Goal: Information Seeking & Learning: Learn about a topic

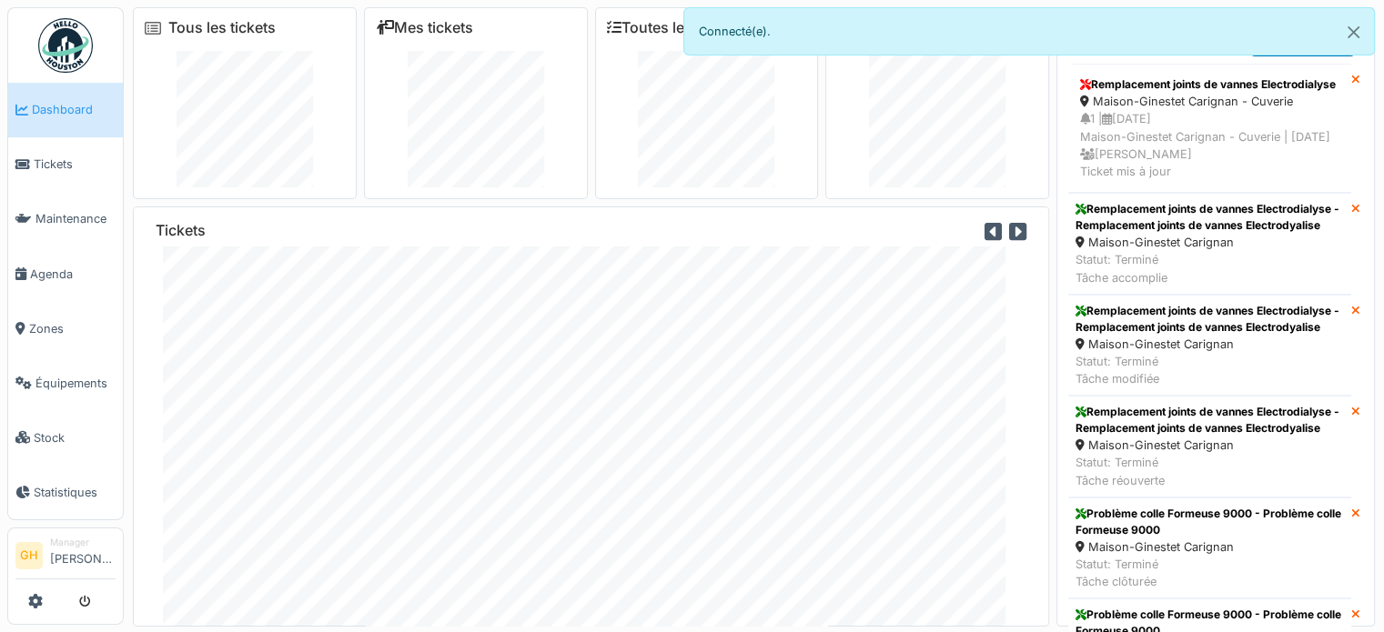
scroll to position [51, 0]
click at [50, 217] on span "Maintenance" at bounding box center [75, 218] width 80 height 17
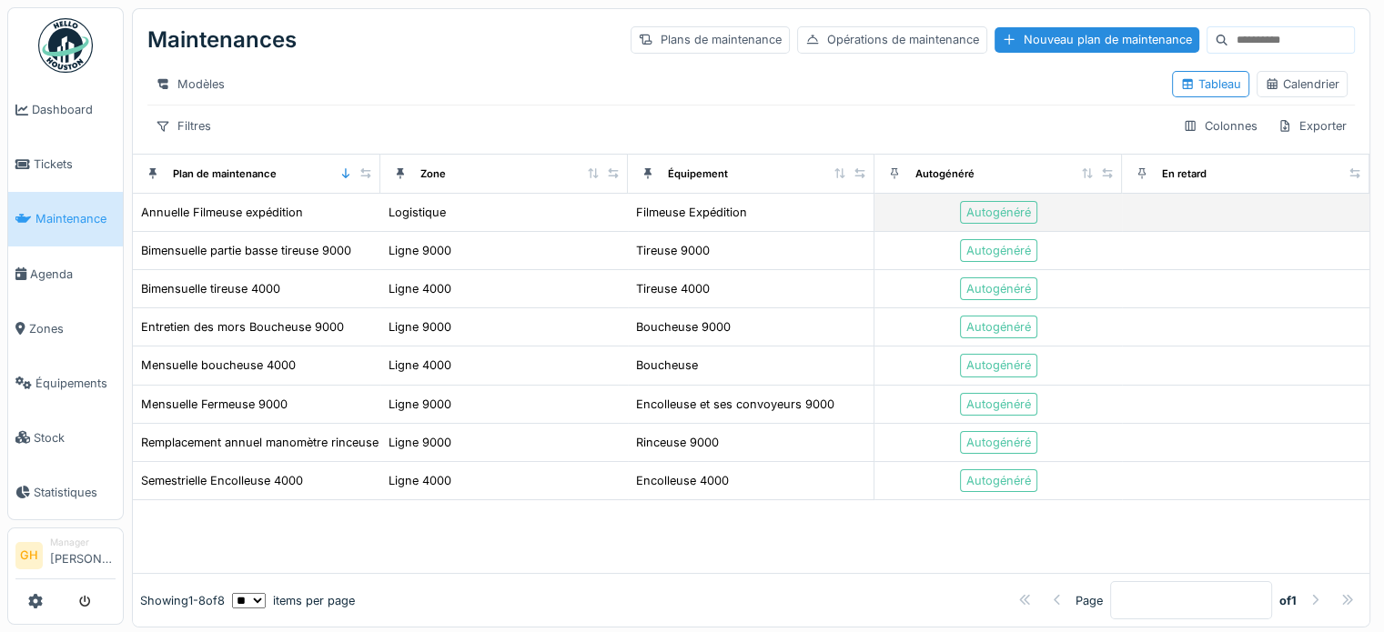
click at [586, 222] on div "Logistique" at bounding box center [504, 212] width 233 height 19
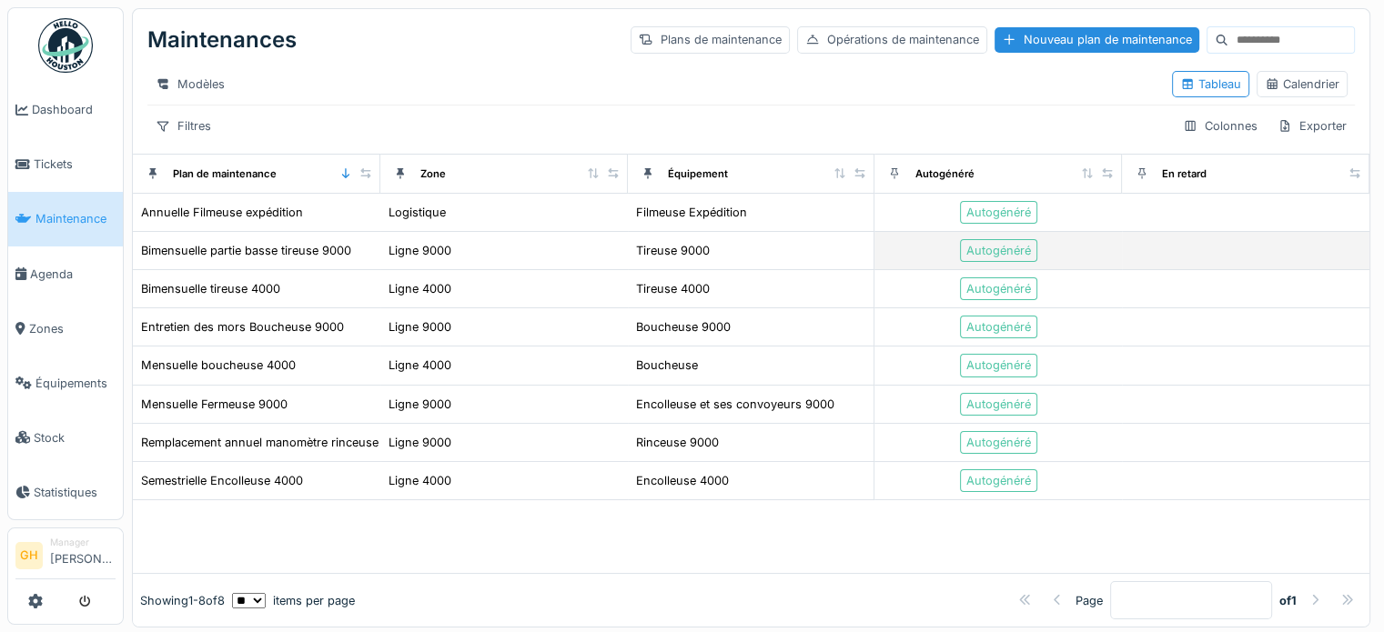
click at [539, 260] on div "Ligne 9000" at bounding box center [504, 250] width 233 height 19
click at [278, 259] on div "Bimensuelle partie basse tireuse 9000" at bounding box center [246, 250] width 210 height 17
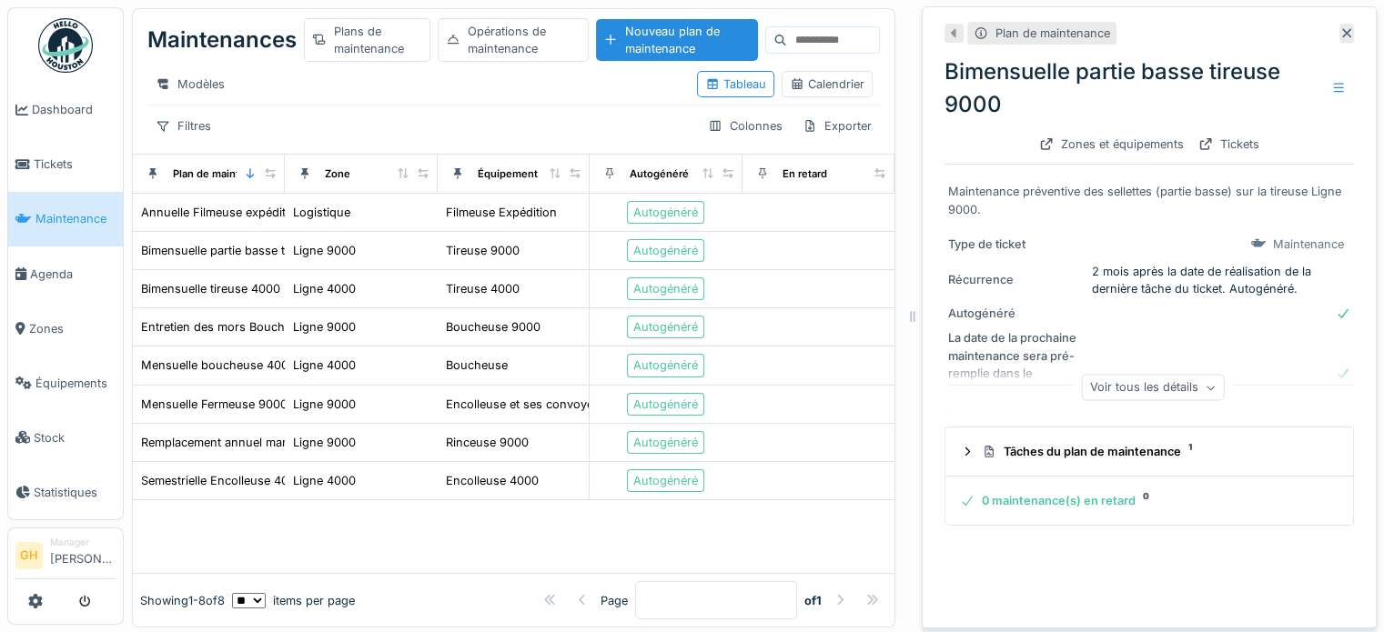
click at [1107, 391] on div "Voir tous les détails" at bounding box center [1153, 388] width 143 height 26
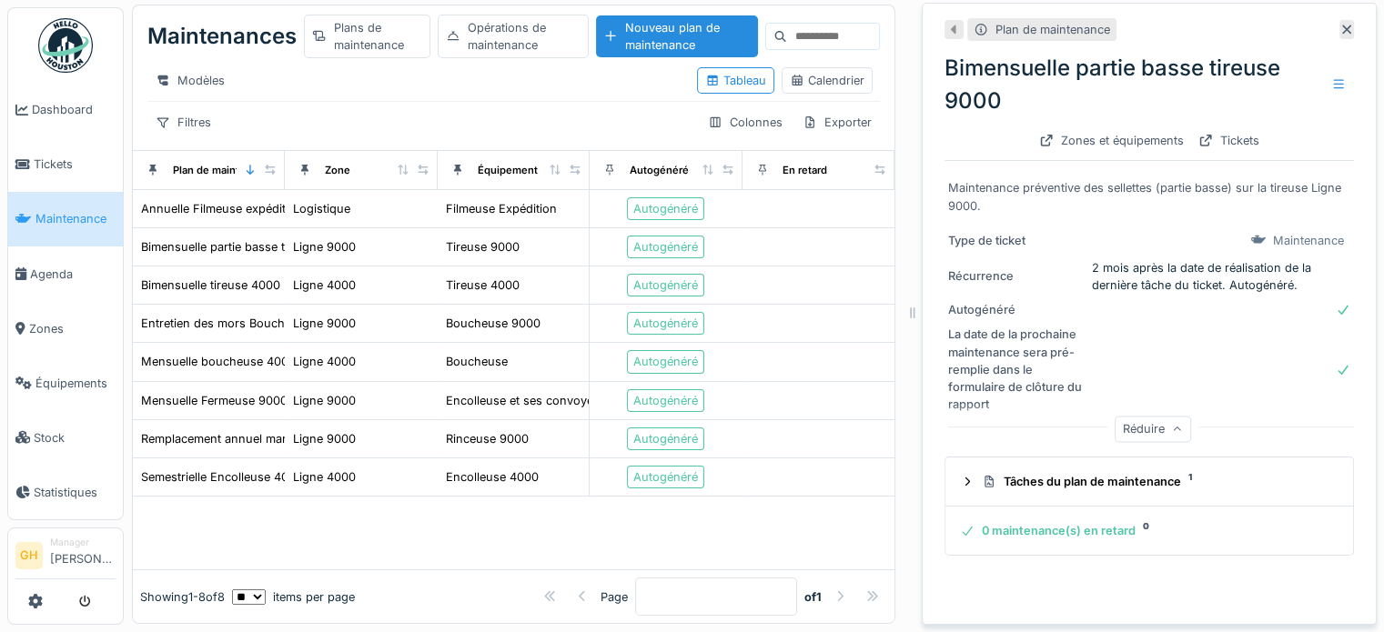
scroll to position [17, 0]
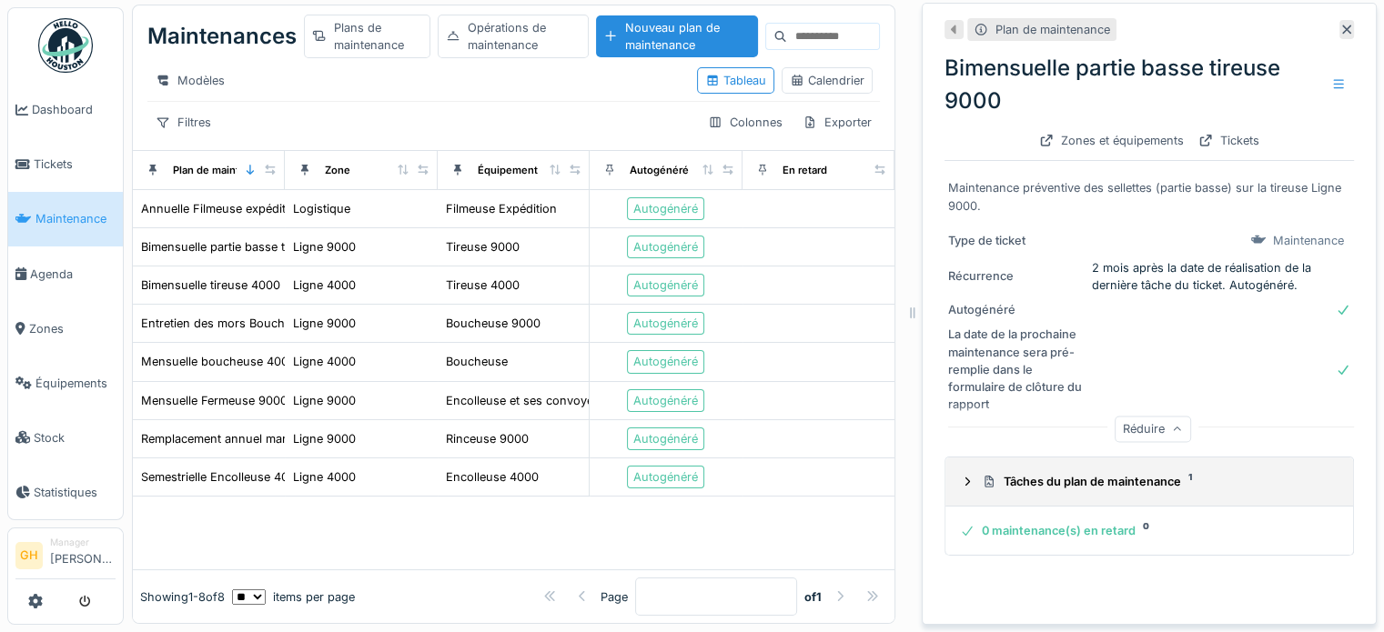
click at [960, 476] on icon at bounding box center [967, 482] width 15 height 12
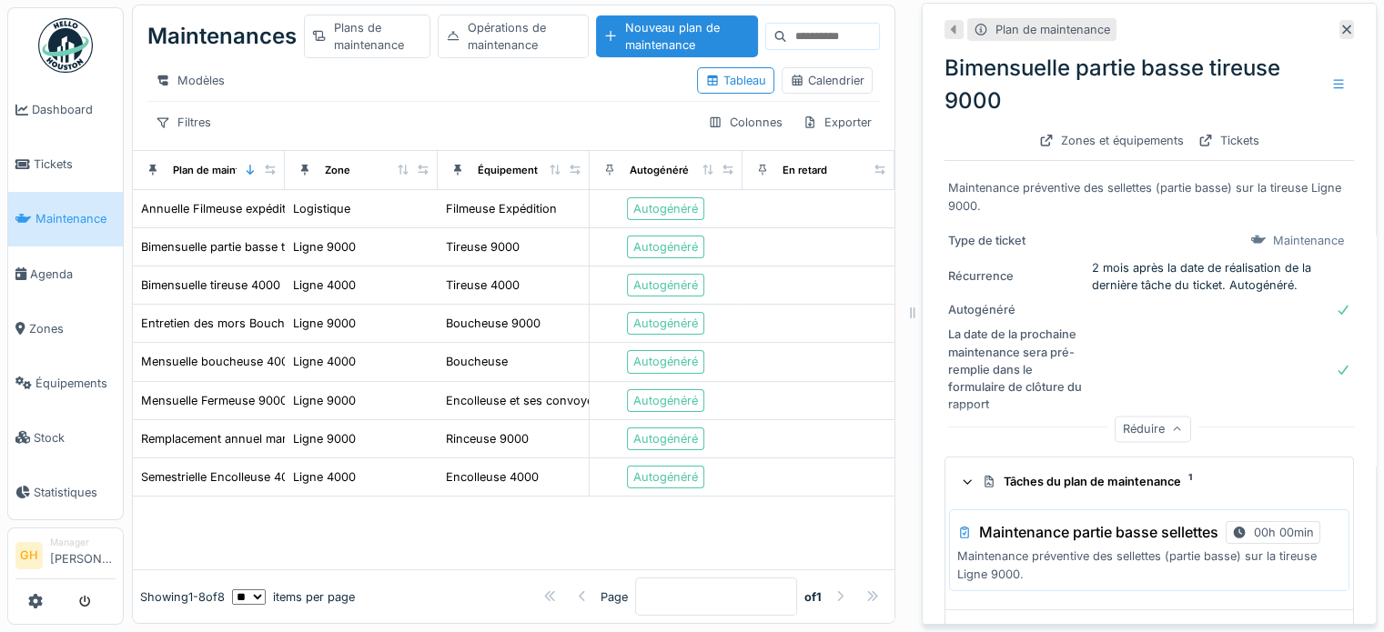
click at [964, 480] on icon at bounding box center [968, 482] width 8 height 5
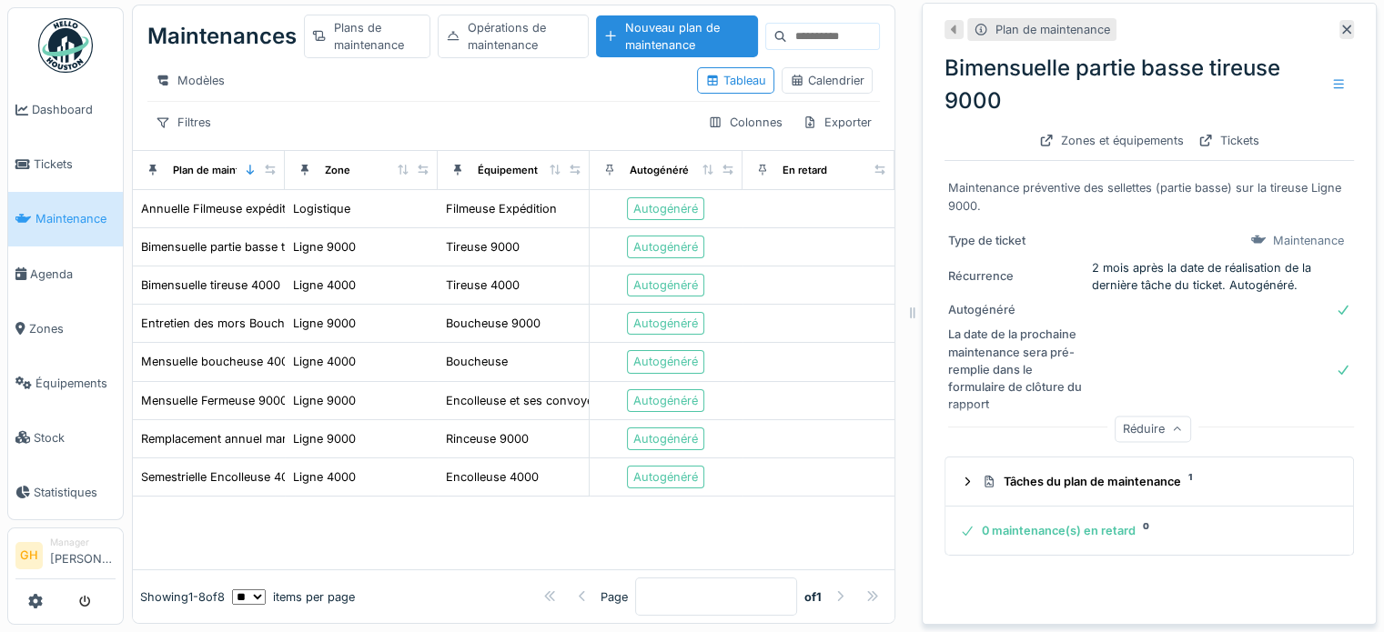
click at [970, 527] on summary "0 maintenance(s) en retard 0" at bounding box center [1149, 531] width 393 height 34
click at [990, 379] on div "La date de la prochaine maintenance sera pré-remplie dans le formulaire de clôt…" at bounding box center [1016, 369] width 136 height 87
click at [1336, 364] on icon at bounding box center [1343, 370] width 15 height 12
click at [1323, 76] on div at bounding box center [1338, 85] width 31 height 26
click at [1176, 62] on div "Bimensuelle partie basse tireuse 9000" at bounding box center [1149, 85] width 409 height 66
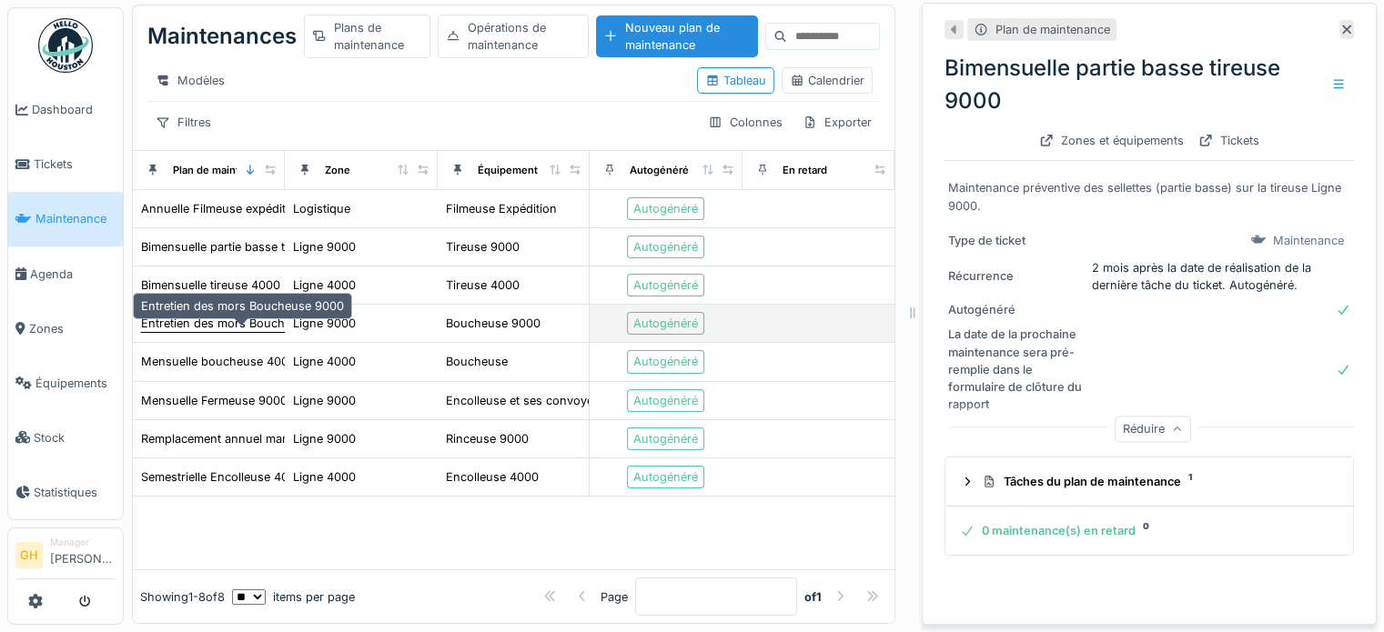
click at [214, 318] on div "Entretien des mors Boucheuse 9000" at bounding box center [242, 323] width 203 height 17
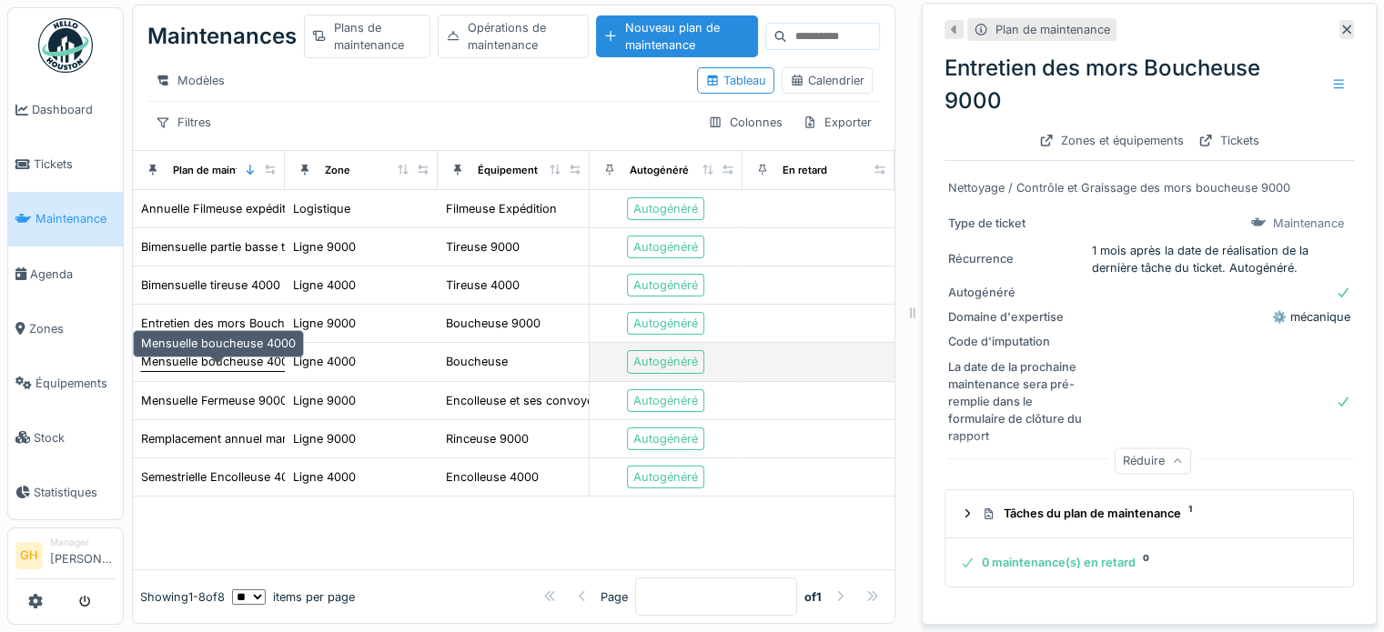
click at [219, 353] on div "Mensuelle boucheuse 4000" at bounding box center [218, 361] width 155 height 17
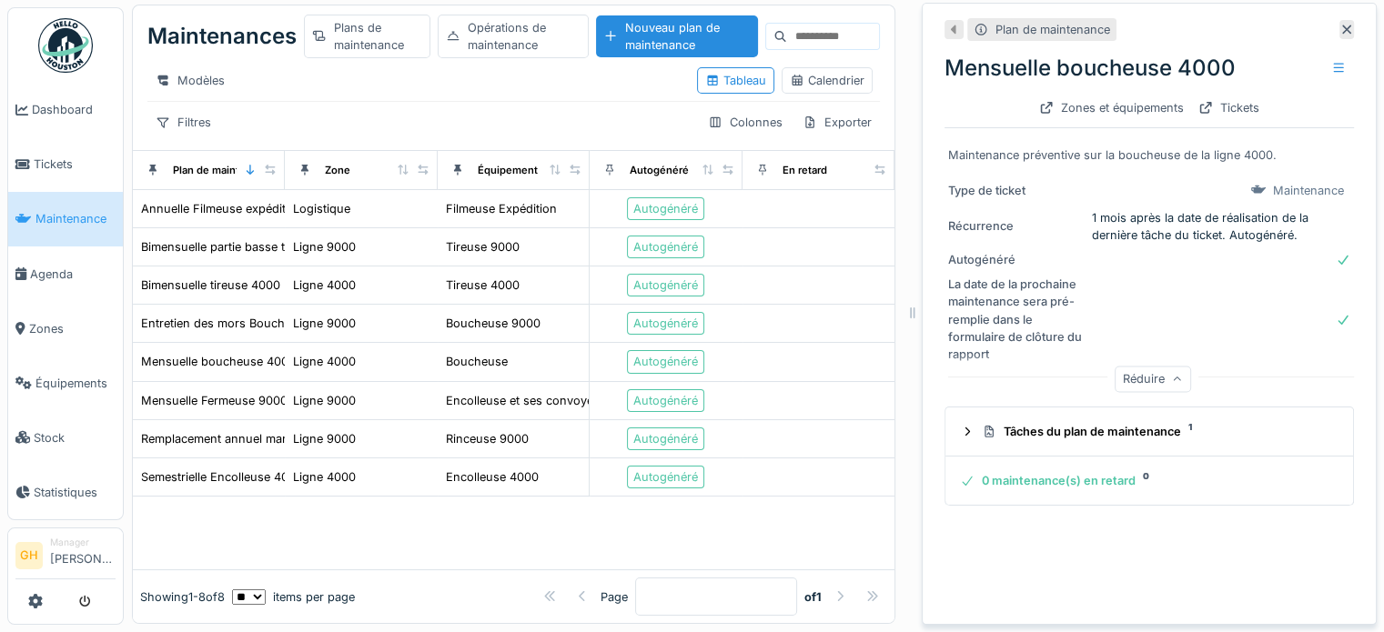
click at [975, 24] on icon at bounding box center [981, 30] width 12 height 12
click at [974, 24] on icon at bounding box center [981, 30] width 15 height 12
click at [796, 76] on div "Calendrier" at bounding box center [827, 80] width 75 height 17
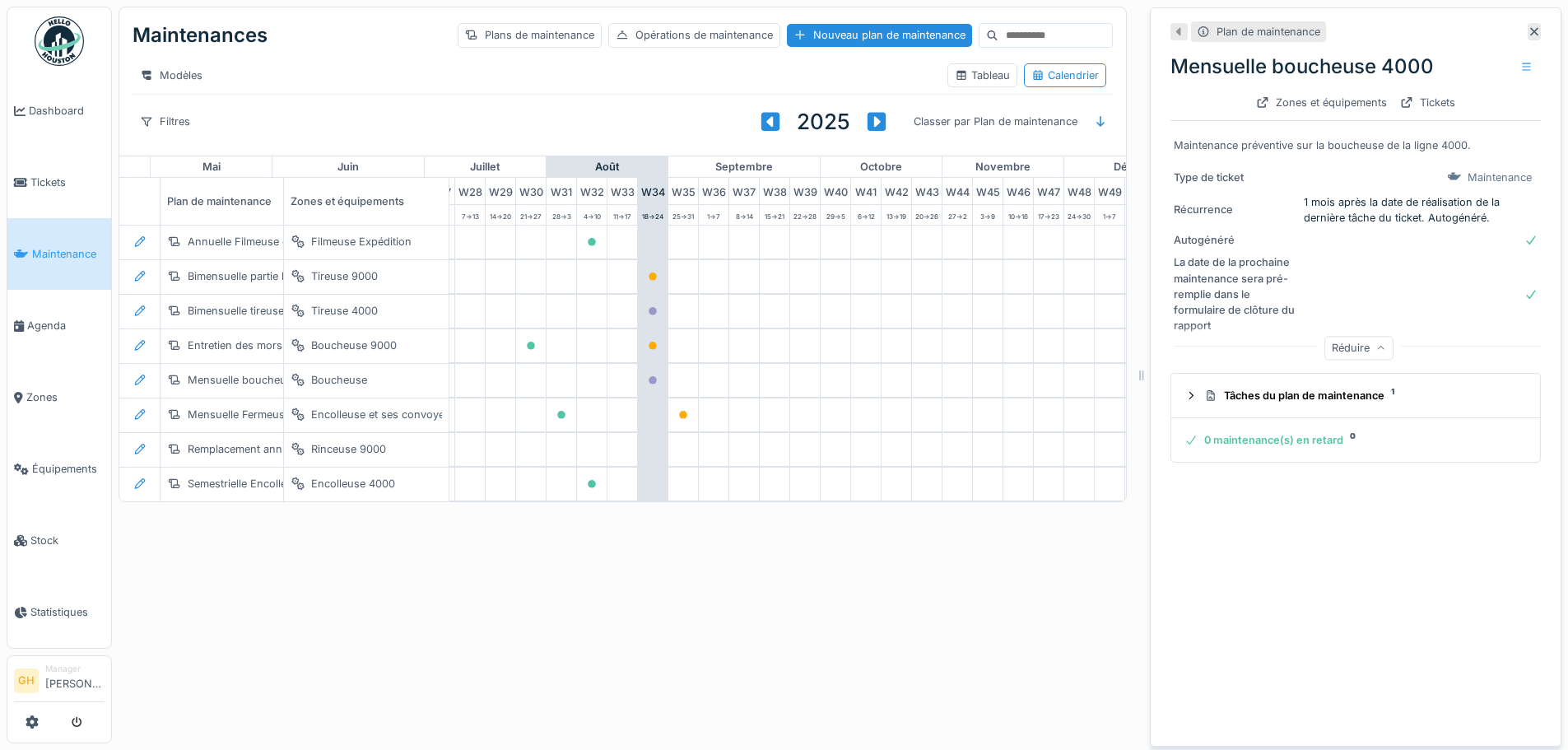
scroll to position [0, 872]
